Goal: Book appointment/travel/reservation

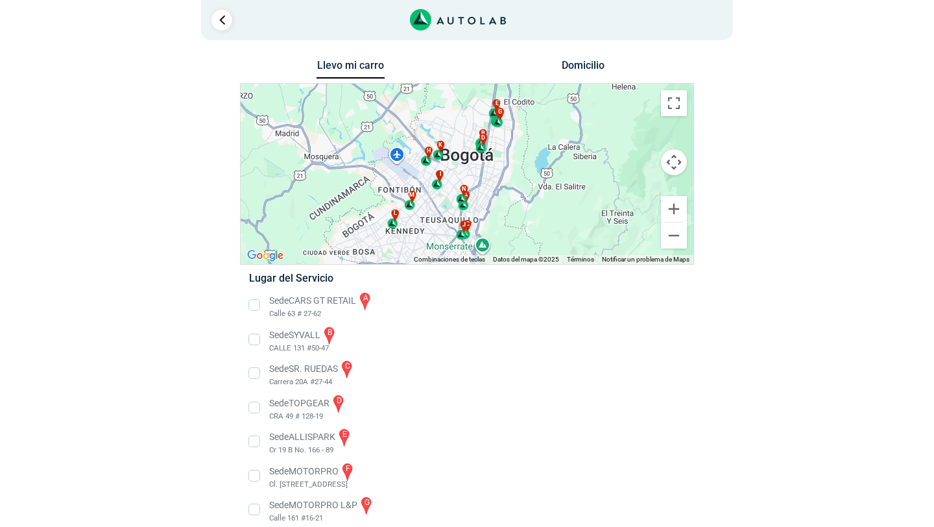
scroll to position [8, 0]
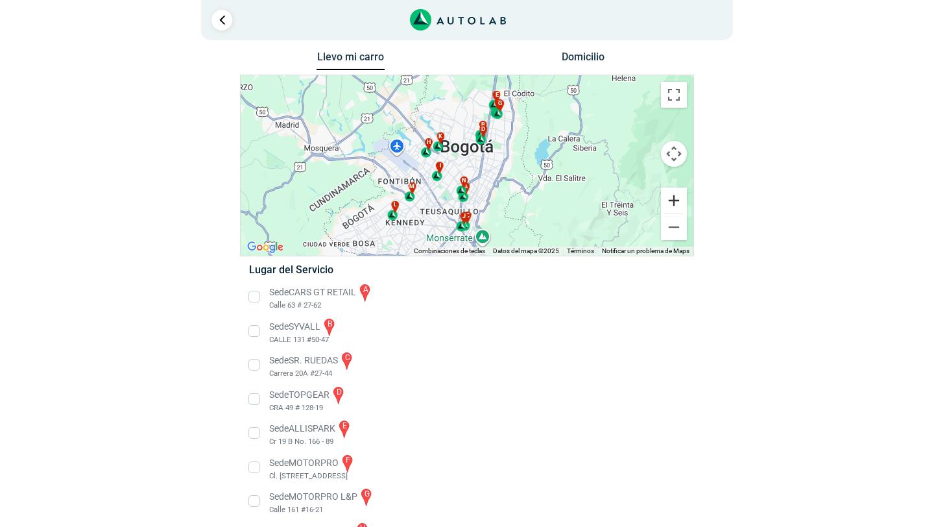
click at [673, 202] on button "Ampliar" at bounding box center [674, 200] width 26 height 26
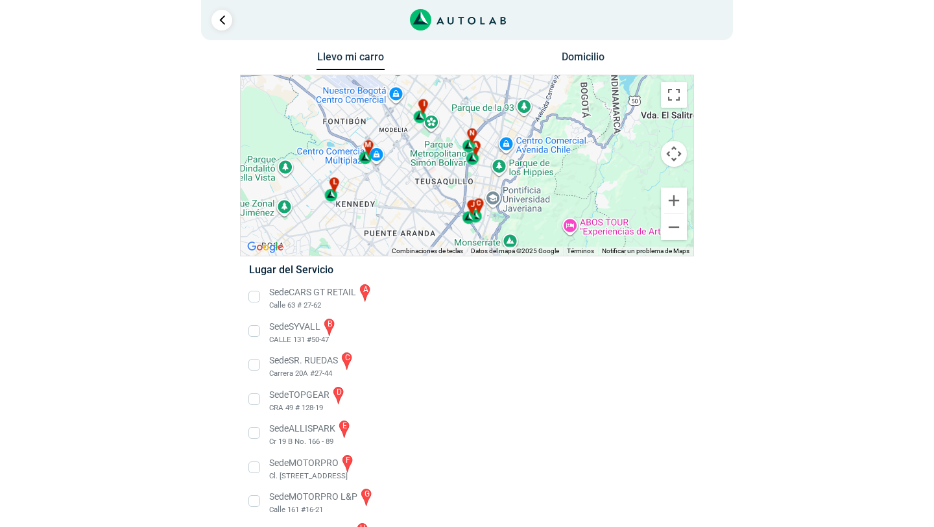
drag, startPoint x: 486, startPoint y: 206, endPoint x: 498, endPoint y: 129, distance: 78.2
click at [498, 128] on div "a b c d e f g" at bounding box center [467, 165] width 453 height 180
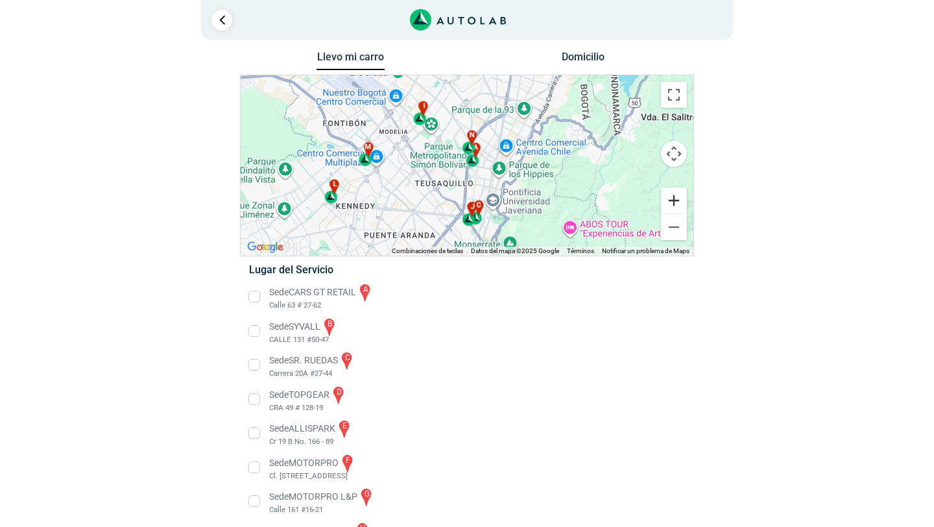
click at [672, 200] on button "Ampliar" at bounding box center [674, 200] width 26 height 26
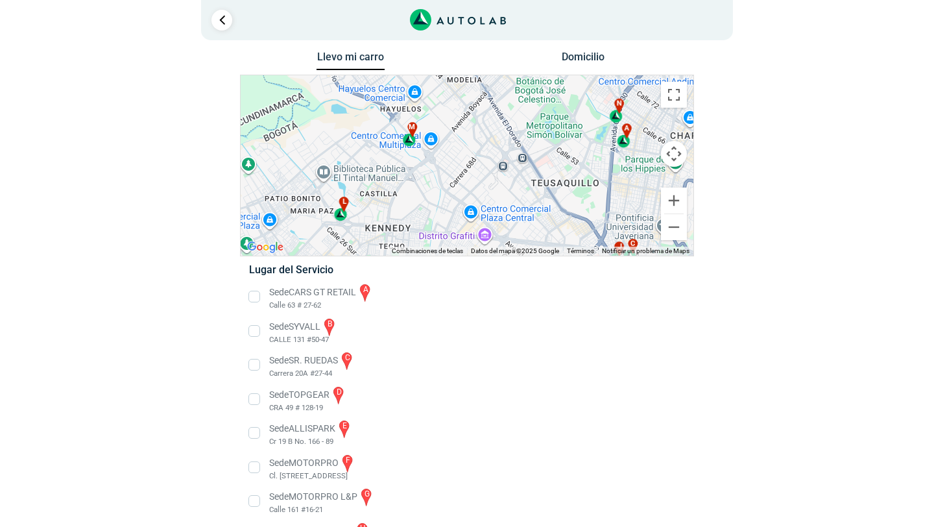
drag, startPoint x: 370, startPoint y: 175, endPoint x: 516, endPoint y: 157, distance: 147.1
click at [516, 157] on div "a b c d e f g" at bounding box center [467, 165] width 453 height 180
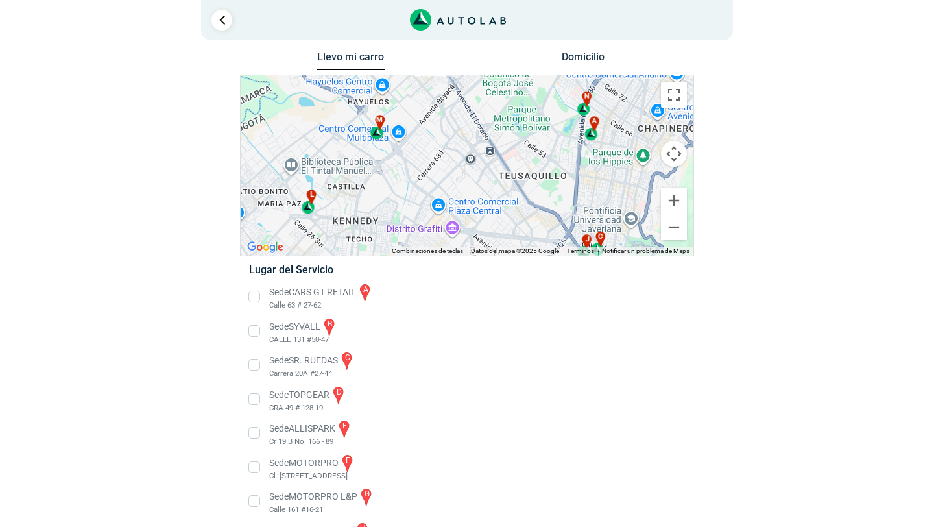
drag, startPoint x: 498, startPoint y: 191, endPoint x: 461, endPoint y: 183, distance: 38.4
click at [461, 183] on div "a b c d e f g" at bounding box center [467, 165] width 453 height 180
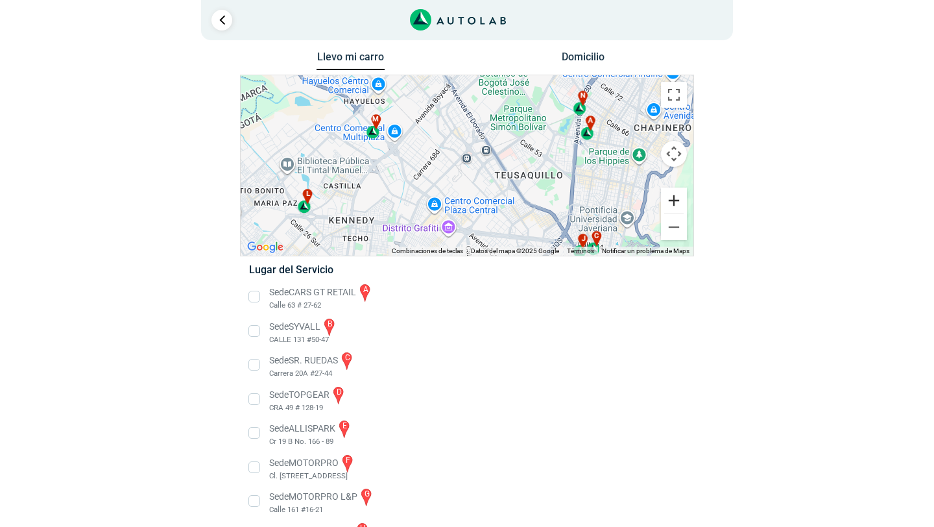
click at [675, 201] on button "Ampliar" at bounding box center [674, 200] width 26 height 26
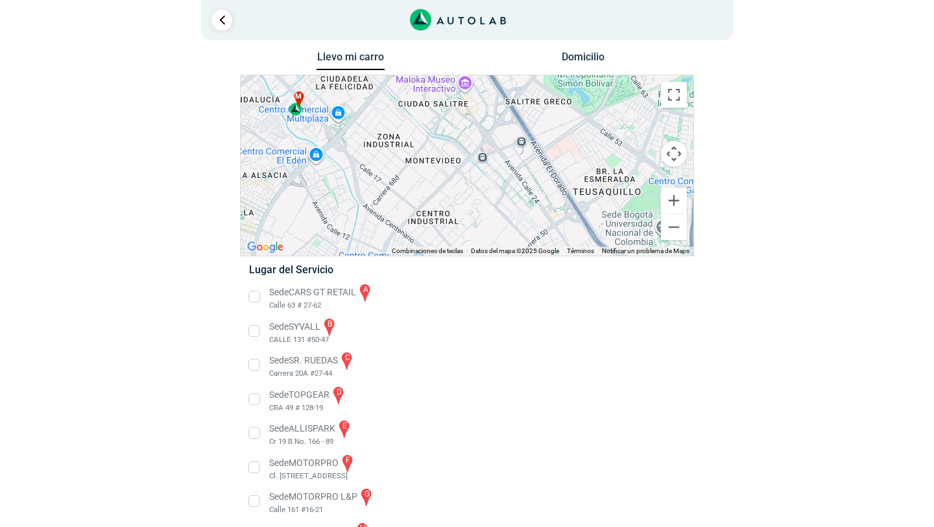
drag, startPoint x: 320, startPoint y: 130, endPoint x: 352, endPoint y: 145, distance: 34.5
click at [352, 145] on div "a b c d e f g" at bounding box center [467, 165] width 453 height 180
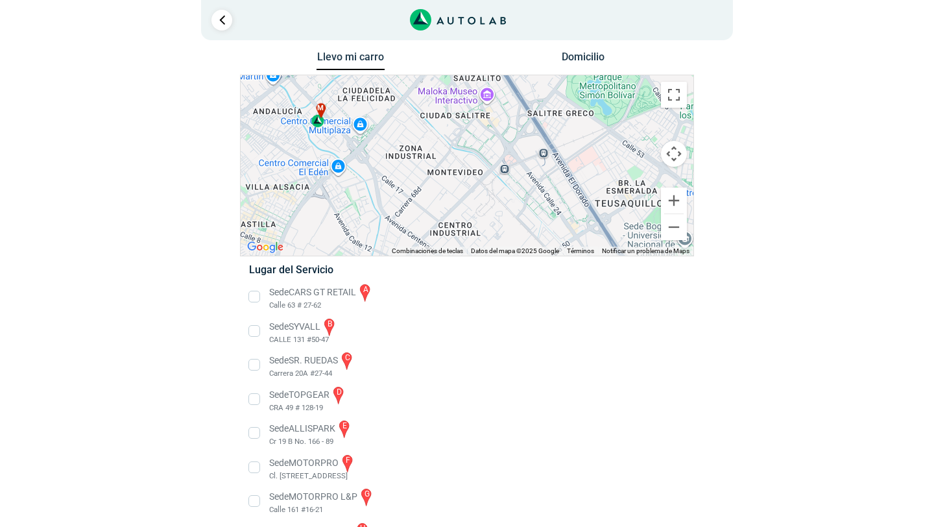
click at [318, 121] on div "m" at bounding box center [318, 115] width 15 height 25
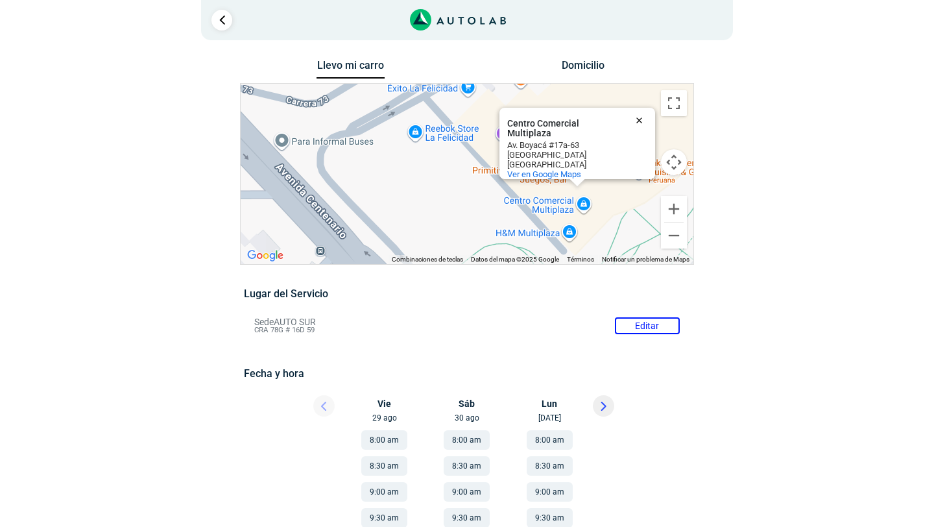
click at [642, 112] on button "Cerrar" at bounding box center [642, 119] width 31 height 31
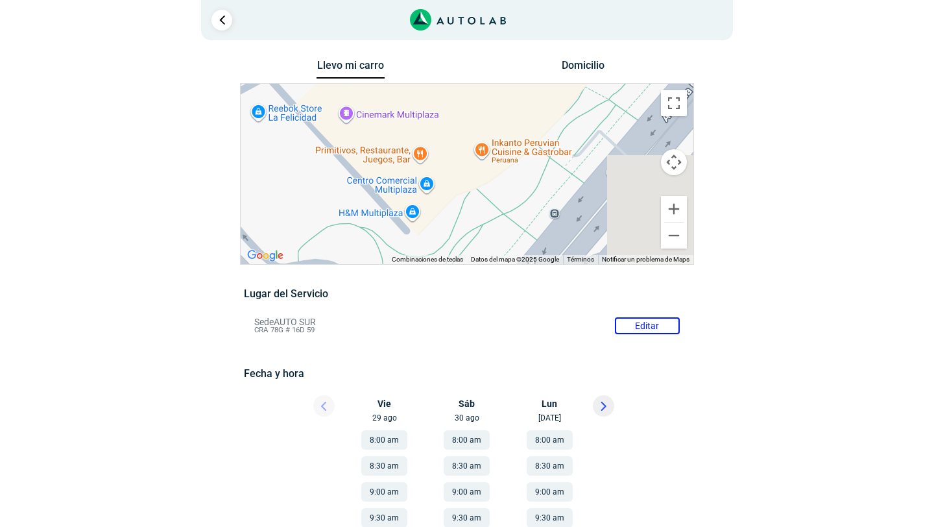
drag, startPoint x: 599, startPoint y: 144, endPoint x: 438, endPoint y: 126, distance: 161.9
click at [438, 125] on div "a b c d e f g" at bounding box center [467, 174] width 453 height 180
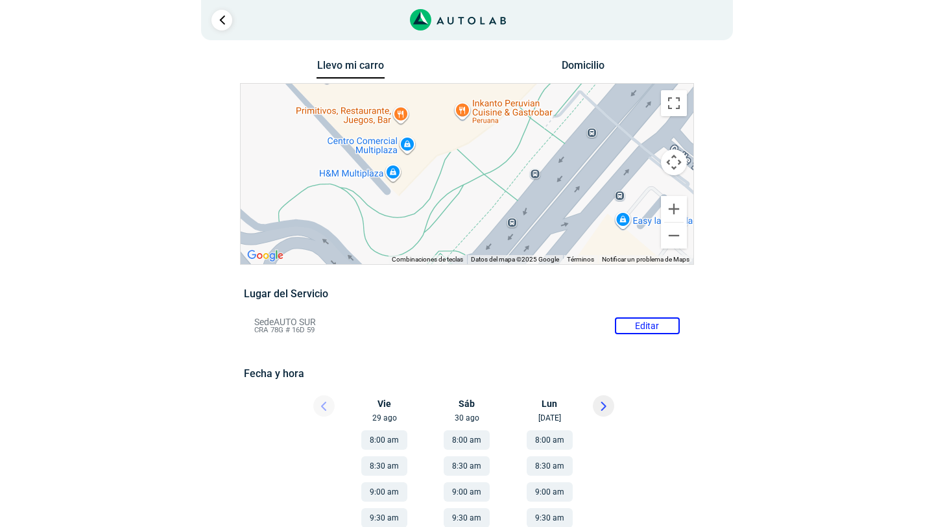
drag, startPoint x: 496, startPoint y: 175, endPoint x: 479, endPoint y: 128, distance: 50.5
click at [479, 128] on div "a b c d e f g" at bounding box center [467, 174] width 453 height 180
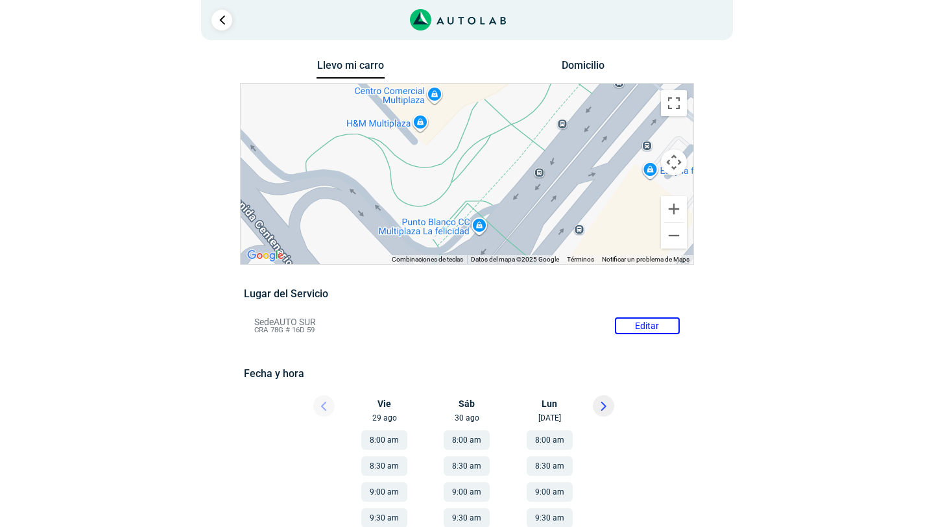
drag, startPoint x: 459, startPoint y: 167, endPoint x: 486, endPoint y: 124, distance: 51.3
click at [485, 123] on div "a b c d e f g" at bounding box center [467, 174] width 453 height 180
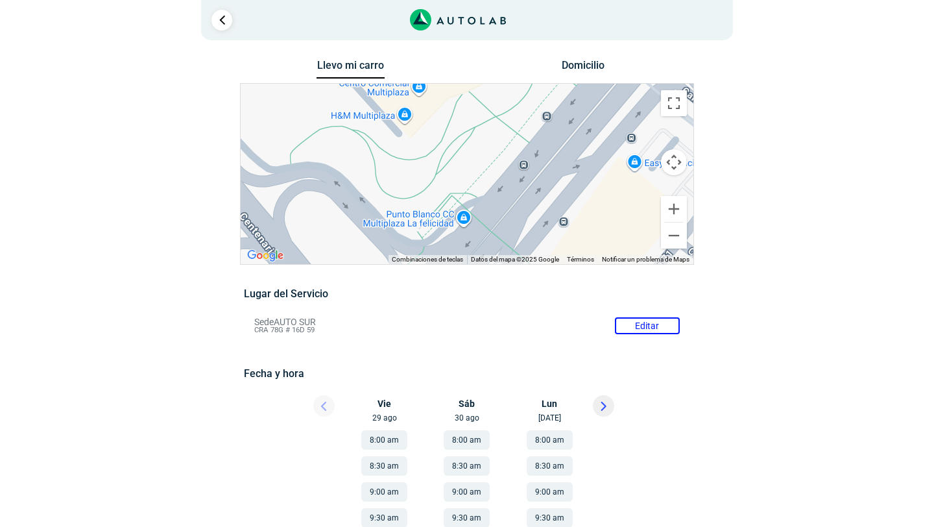
drag, startPoint x: 493, startPoint y: 176, endPoint x: 475, endPoint y: 179, distance: 17.8
click at [475, 179] on div "a b c d e f g" at bounding box center [467, 174] width 453 height 180
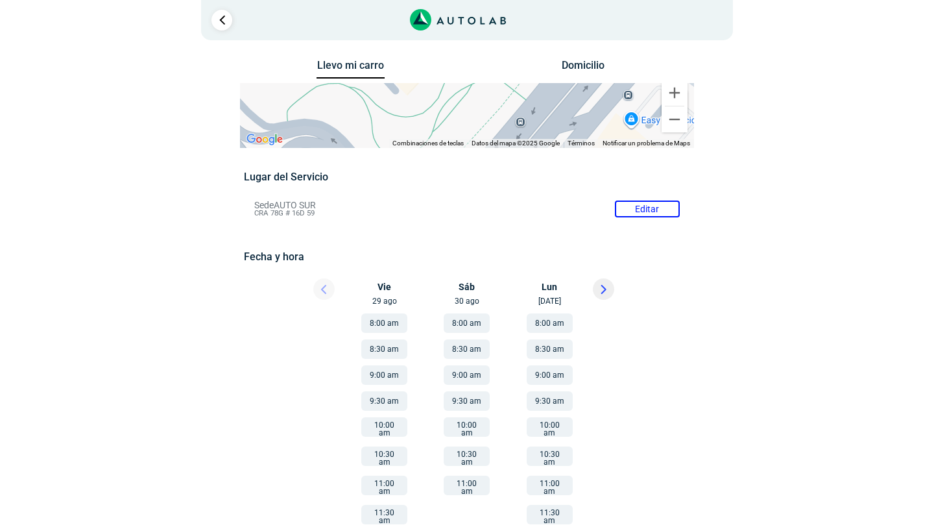
click at [469, 348] on button "8:30 am" at bounding box center [467, 348] width 46 height 19
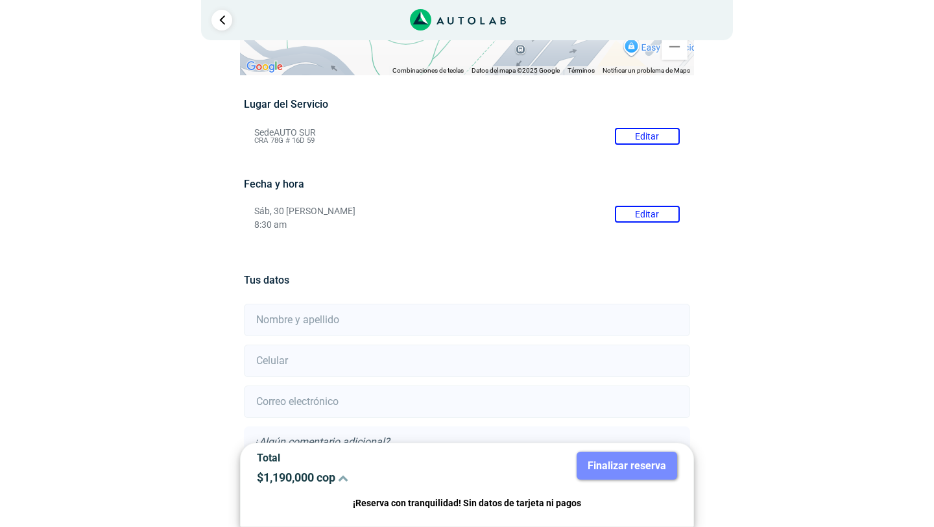
scroll to position [178, 0]
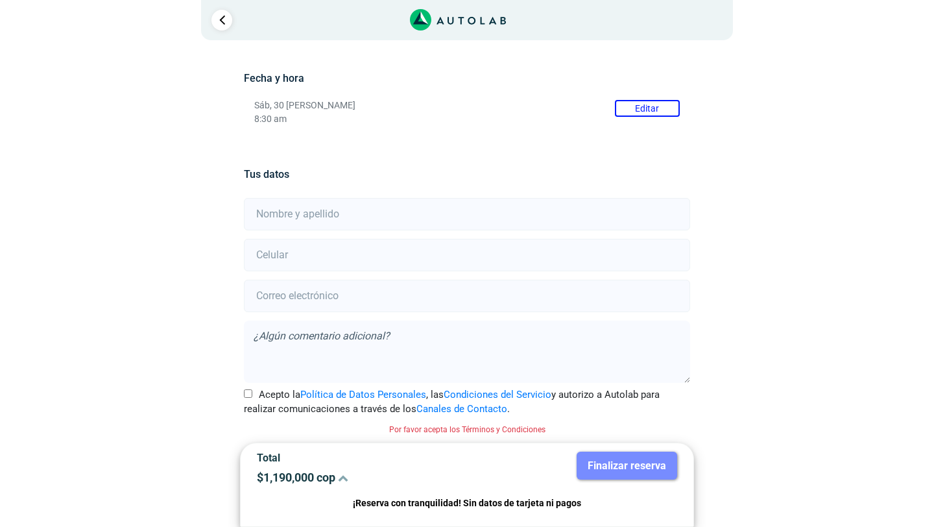
click at [324, 224] on input "text" at bounding box center [467, 214] width 446 height 32
type input "JAVIER MORENO VALENCIA"
click at [320, 250] on input "number" at bounding box center [467, 255] width 446 height 32
type input "3204956302"
type input "morenovalencia@gmail.com"
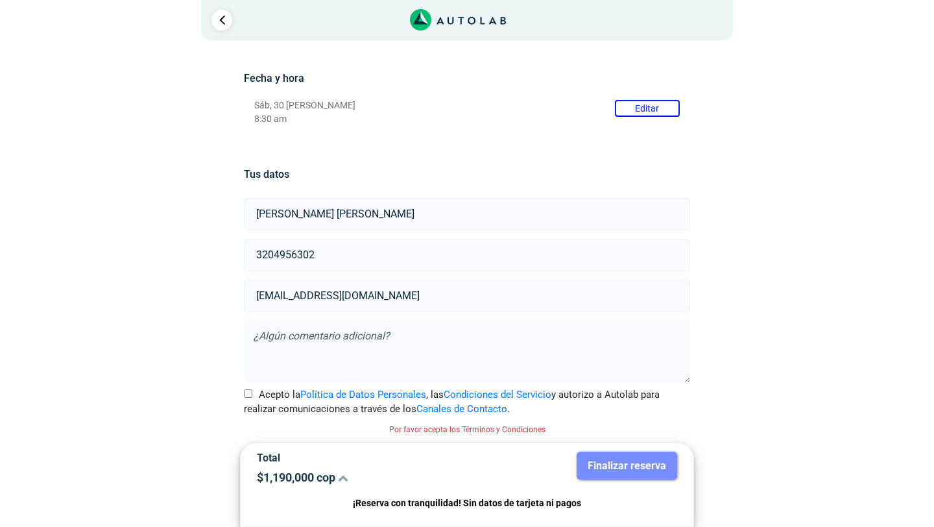
click at [247, 392] on input "Acepto la Política de Datos Personales , las Condiciones del Servicio y autoriz…" at bounding box center [248, 393] width 8 height 8
checkbox input "true"
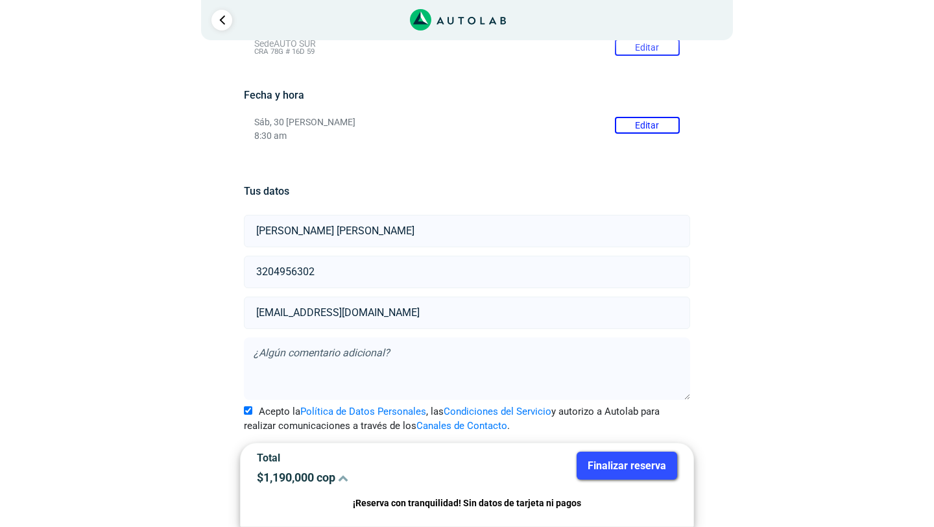
click at [600, 464] on button "Finalizar reserva" at bounding box center [627, 465] width 101 height 28
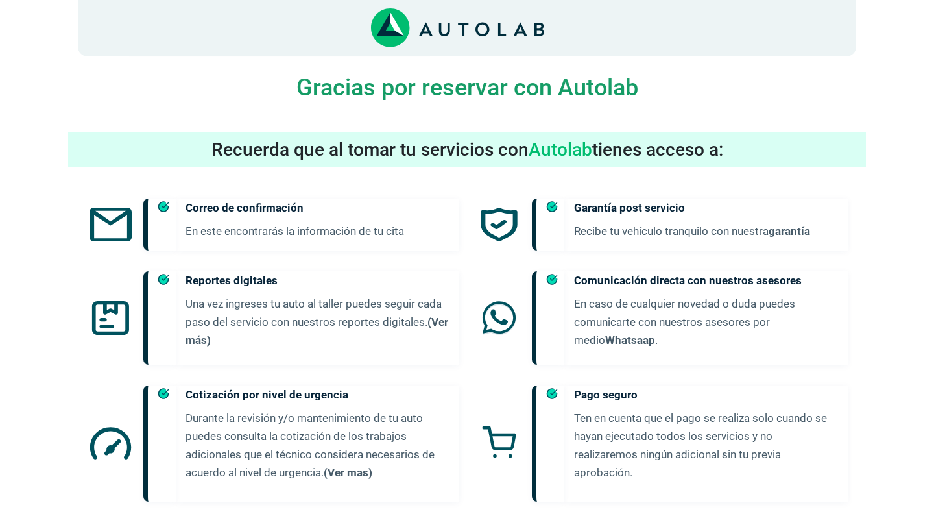
scroll to position [655, 0]
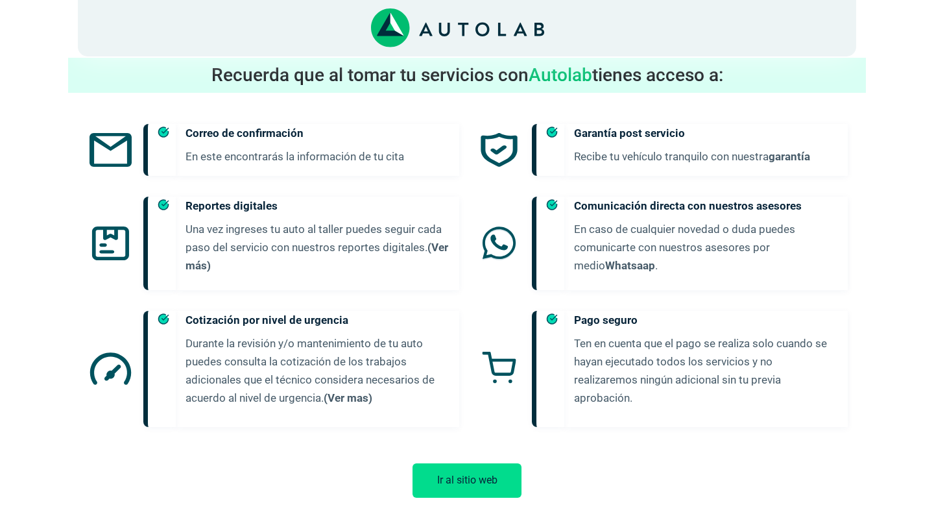
click at [468, 476] on button "Ir al sitio web" at bounding box center [467, 480] width 109 height 34
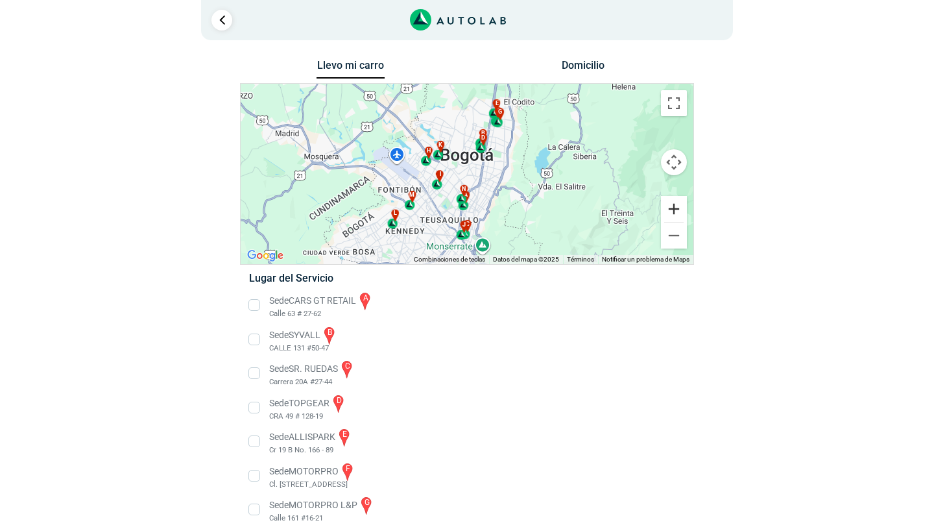
click at [677, 211] on button "Ampliar" at bounding box center [674, 209] width 26 height 26
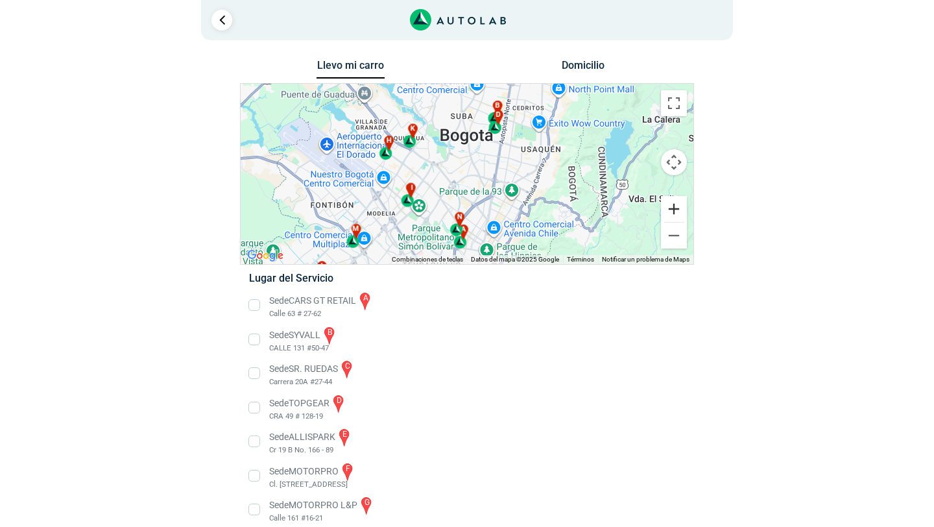
click at [677, 211] on button "Ampliar" at bounding box center [674, 209] width 26 height 26
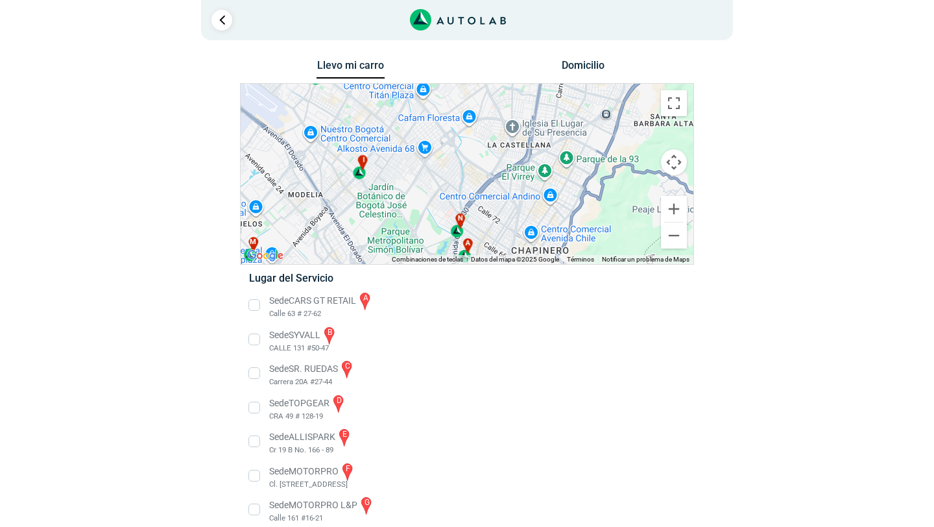
drag, startPoint x: 384, startPoint y: 195, endPoint x: 396, endPoint y: 134, distance: 61.6
click at [396, 133] on div "a b c d e f g" at bounding box center [467, 174] width 453 height 180
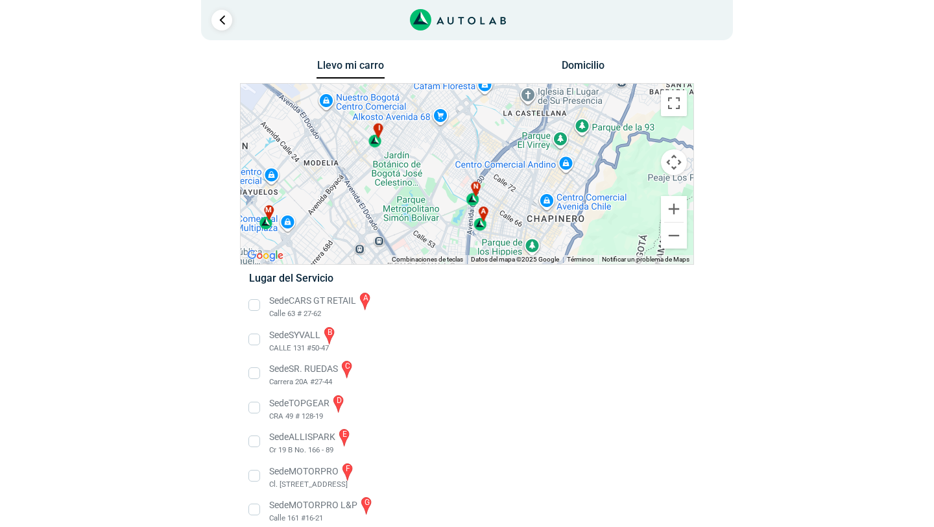
drag, startPoint x: 392, startPoint y: 216, endPoint x: 405, endPoint y: 185, distance: 34.0
click at [405, 185] on div "a b c d e f g" at bounding box center [467, 174] width 453 height 180
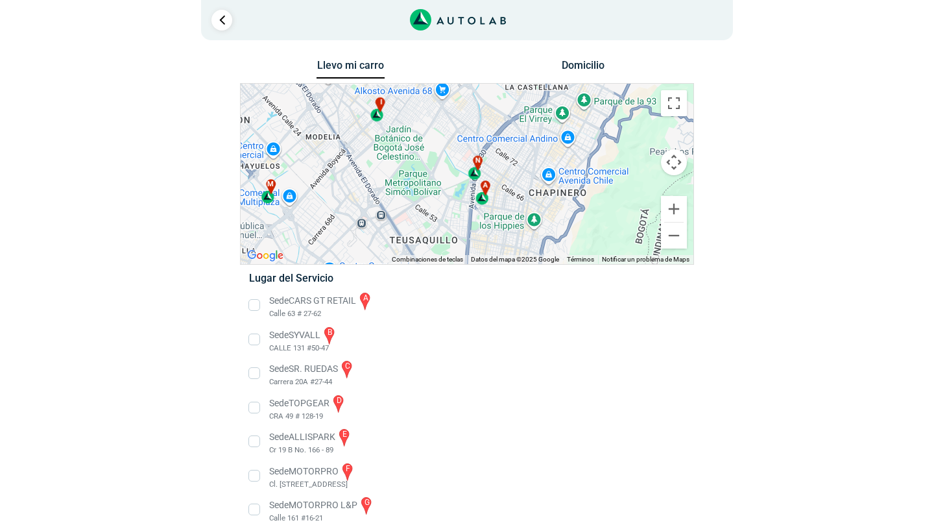
drag, startPoint x: 397, startPoint y: 212, endPoint x: 399, endPoint y: 184, distance: 28.0
click at [399, 184] on div "a b c d e f g" at bounding box center [467, 174] width 453 height 180
drag, startPoint x: 422, startPoint y: 225, endPoint x: 422, endPoint y: 202, distance: 23.4
click at [422, 202] on div "a b c d e f g" at bounding box center [467, 174] width 453 height 180
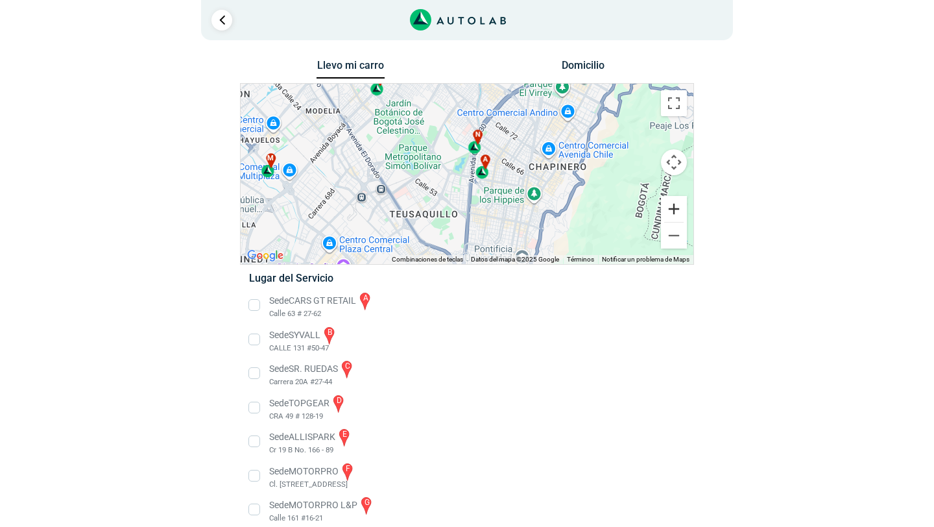
click at [677, 208] on button "Ampliar" at bounding box center [674, 209] width 26 height 26
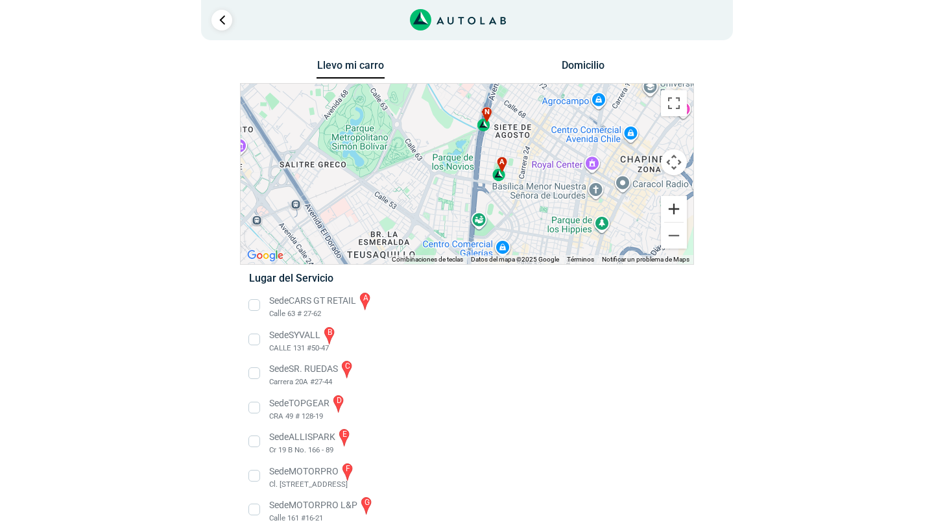
click at [675, 209] on button "Ampliar" at bounding box center [674, 209] width 26 height 26
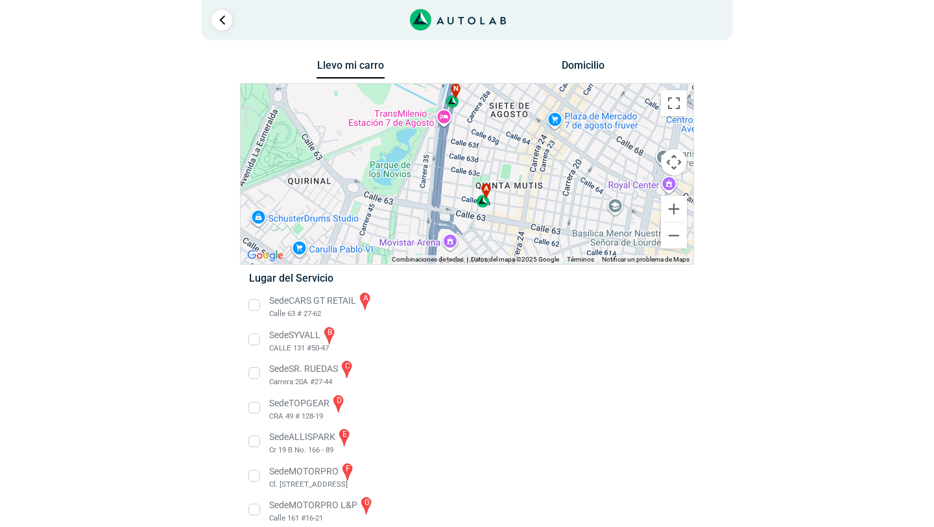
drag, startPoint x: 501, startPoint y: 162, endPoint x: 450, endPoint y: 184, distance: 55.2
click at [450, 184] on div "a b c d e f g" at bounding box center [467, 174] width 453 height 180
click at [677, 211] on button "Ampliar" at bounding box center [674, 209] width 26 height 26
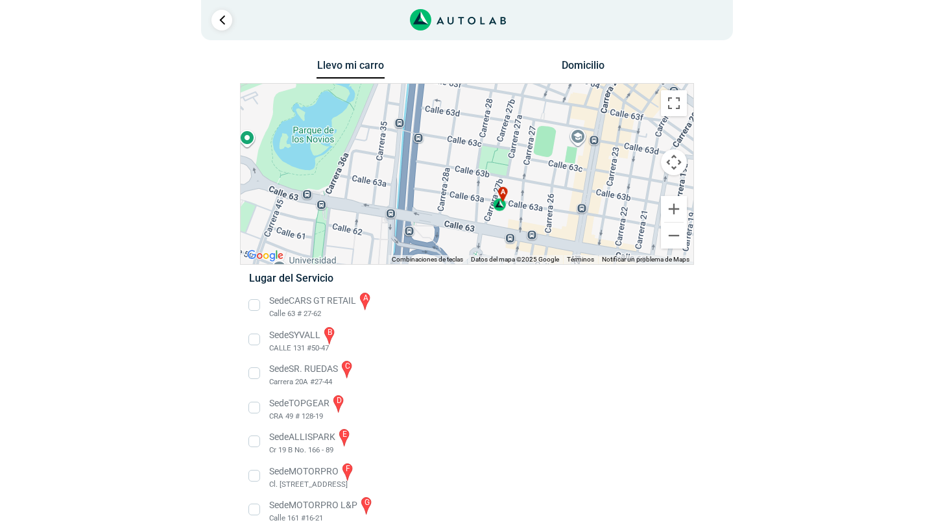
drag, startPoint x: 539, startPoint y: 221, endPoint x: 540, endPoint y: 190, distance: 30.5
click at [540, 190] on div "a b c d e f g" at bounding box center [467, 174] width 453 height 180
click at [500, 208] on div "a" at bounding box center [500, 200] width 15 height 25
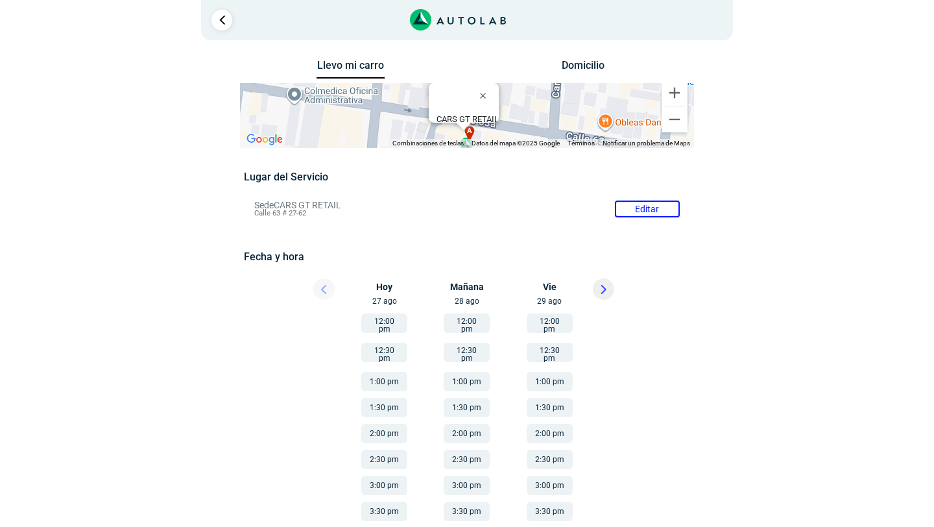
drag, startPoint x: 310, startPoint y: 211, endPoint x: 253, endPoint y: 204, distance: 57.5
click at [253, 204] on li "Sede CARS GT RETAIL Editar Calle 63 # 27-62" at bounding box center [467, 208] width 444 height 21
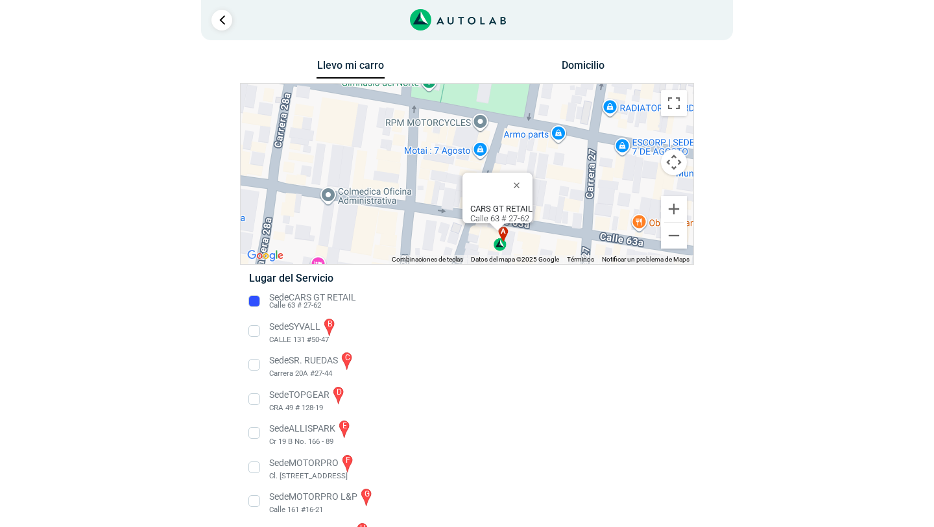
drag, startPoint x: 540, startPoint y: 187, endPoint x: 588, endPoint y: 248, distance: 78.0
click at [588, 249] on div "a b c d e f g" at bounding box center [467, 174] width 453 height 180
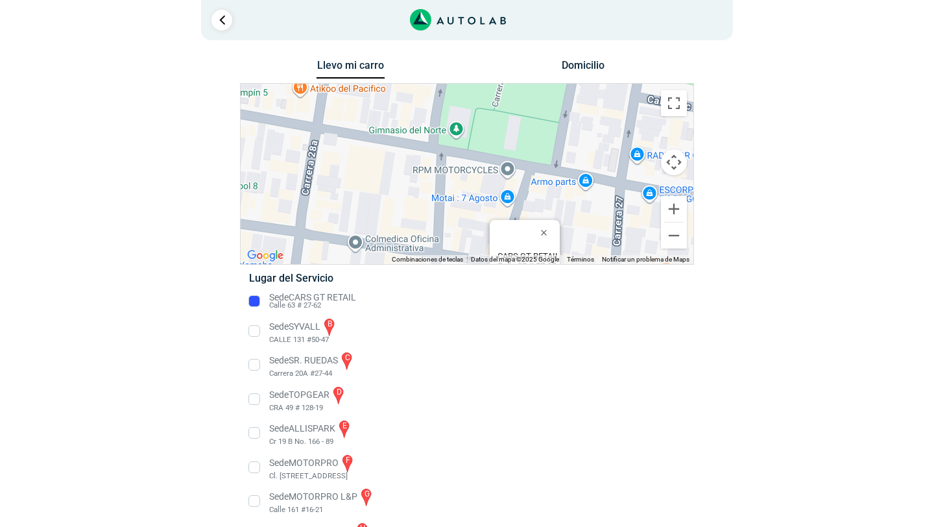
drag, startPoint x: 553, startPoint y: 162, endPoint x: 594, endPoint y: 242, distance: 89.6
click at [594, 242] on div "a b c d e f g" at bounding box center [467, 174] width 453 height 180
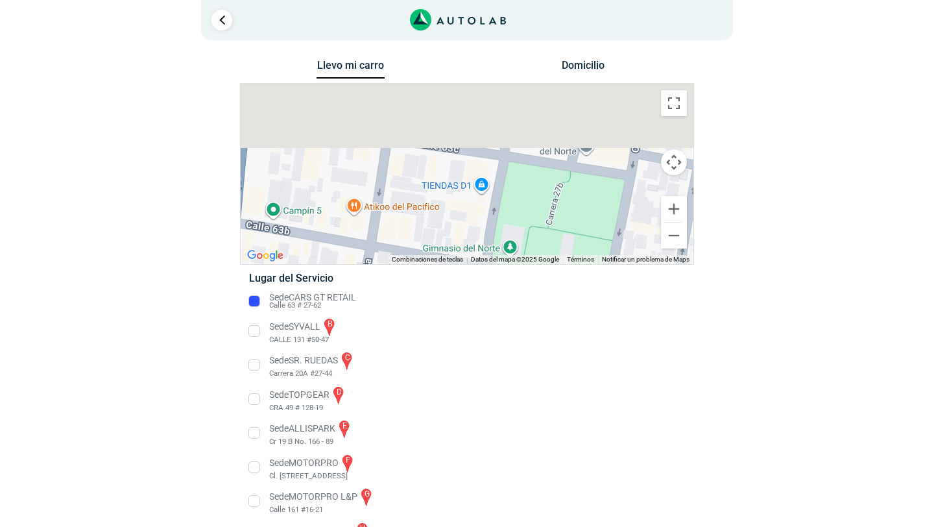
drag, startPoint x: 522, startPoint y: 156, endPoint x: 547, endPoint y: 221, distance: 69.9
click at [547, 222] on div "a b c d e f g" at bounding box center [467, 174] width 453 height 180
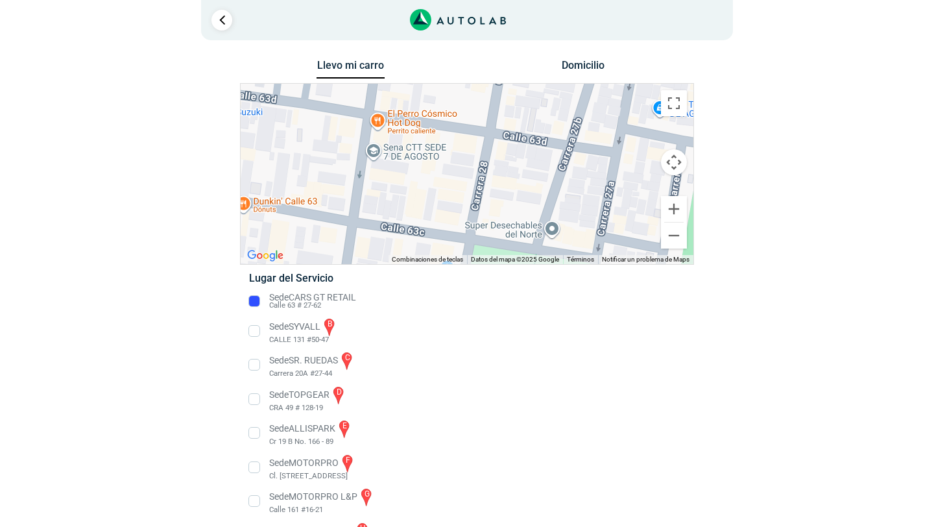
drag, startPoint x: 564, startPoint y: 156, endPoint x: 514, endPoint y: 225, distance: 85.0
click at [514, 225] on div "a b c d e f g" at bounding box center [467, 174] width 453 height 180
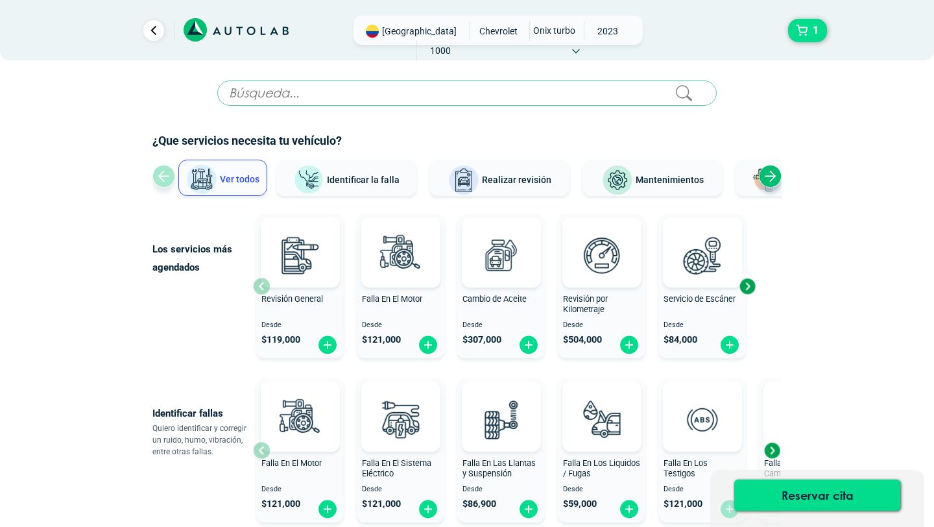
scroll to position [343, 0]
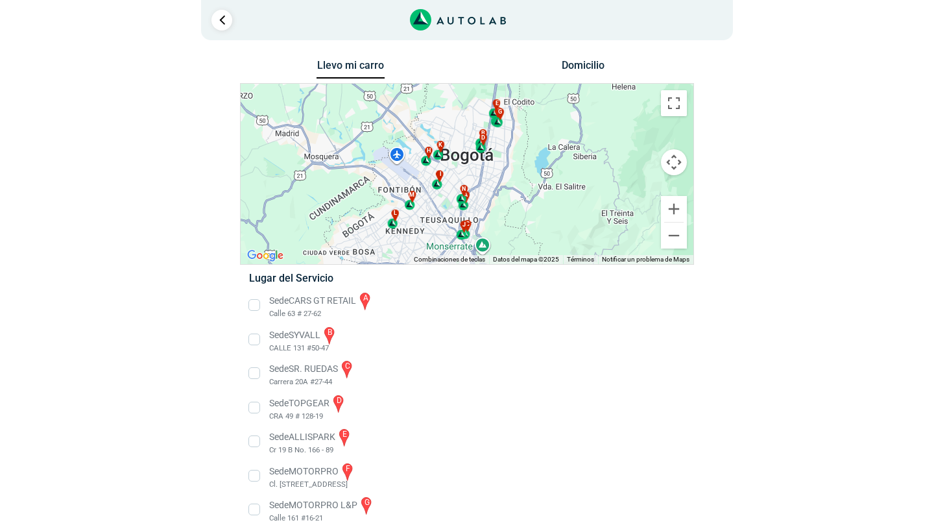
scroll to position [8, 0]
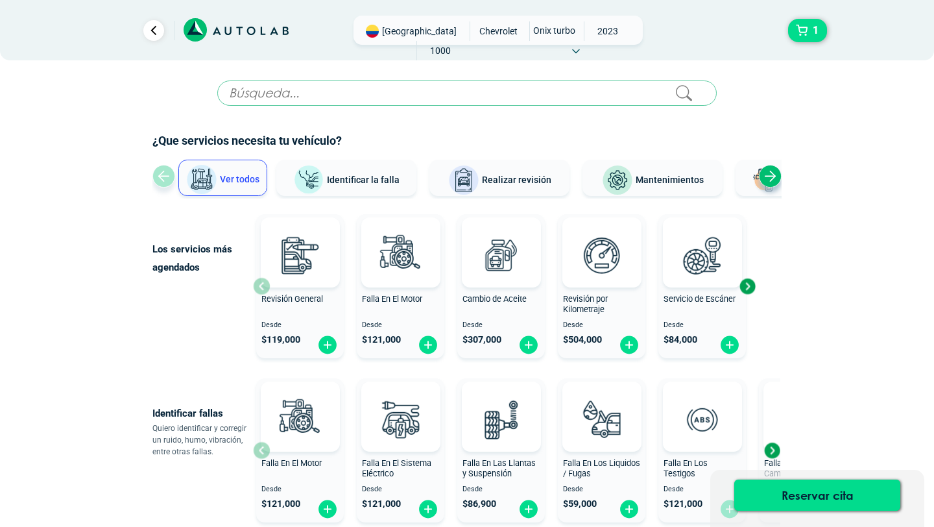
scroll to position [540, 0]
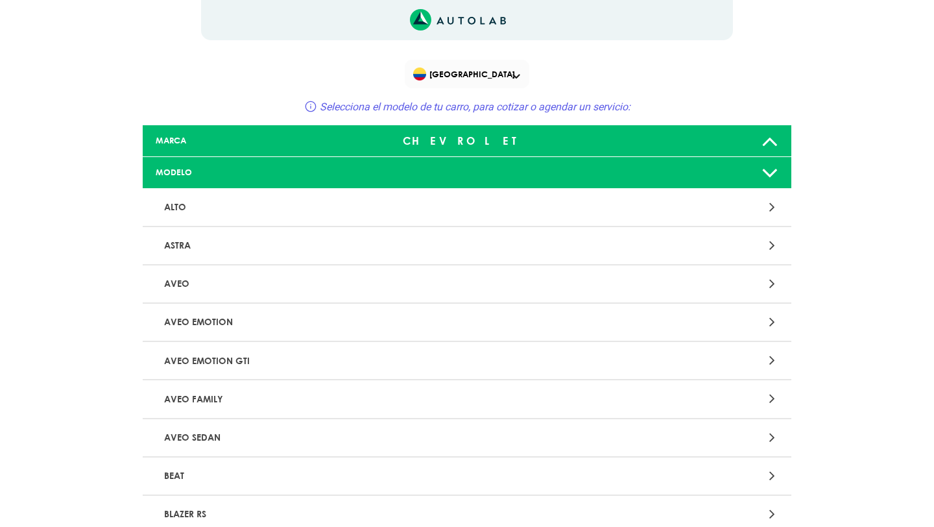
scroll to position [115, 0]
